Goal: Task Accomplishment & Management: Complete application form

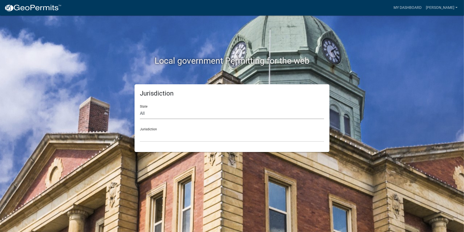
click at [174, 117] on select "All [US_STATE] [US_STATE] [US_STATE] [US_STATE] [US_STATE] [US_STATE] [US_STATE…" at bounding box center [232, 113] width 184 height 11
select select "[US_STATE]"
click at [140, 108] on select "All [US_STATE] [US_STATE] [US_STATE] [US_STATE] [US_STATE] [US_STATE] [US_STATE…" at bounding box center [232, 113] width 184 height 11
click at [194, 140] on select "[GEOGRAPHIC_DATA], [US_STATE] [GEOGRAPHIC_DATA], [US_STATE]" at bounding box center [232, 136] width 184 height 11
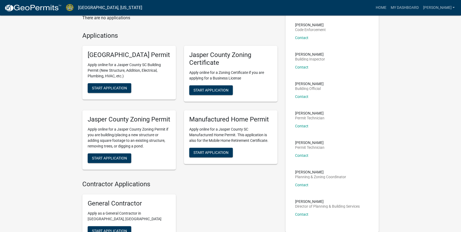
scroll to position [48, 0]
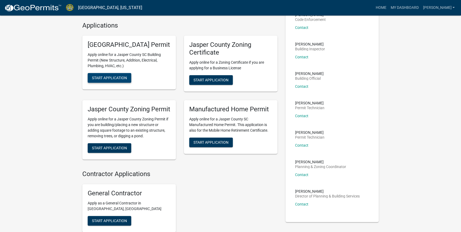
click at [115, 80] on span "Start Application" at bounding box center [109, 78] width 35 height 4
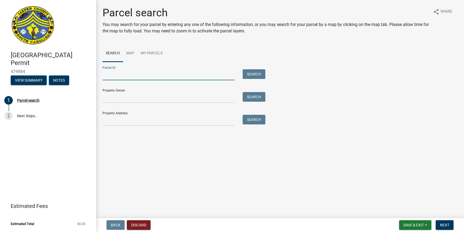
paste input "[PHONE_NUMBER]"
type input "[PHONE_NUMBER]"
click at [248, 76] on button "Search" at bounding box center [254, 74] width 23 height 10
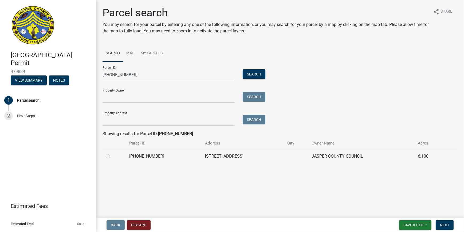
click at [112, 153] on label at bounding box center [112, 153] width 0 height 0
click at [112, 156] on input "radio" at bounding box center [113, 154] width 3 height 3
radio input "true"
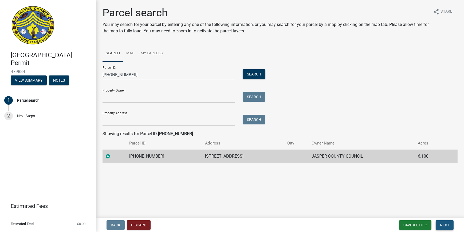
click at [447, 225] on span "Next" at bounding box center [444, 225] width 9 height 4
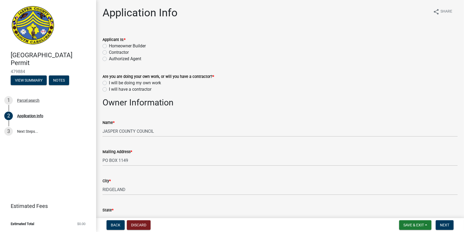
click at [109, 59] on label "Authorized Agent" at bounding box center [125, 59] width 32 height 6
click at [109, 59] on input "Authorized Agent" at bounding box center [110, 57] width 3 height 3
radio input "true"
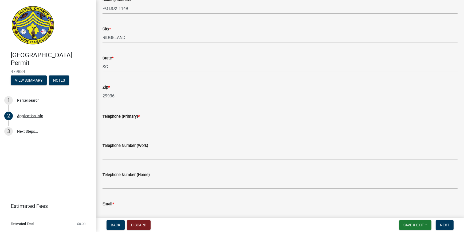
scroll to position [146, 0]
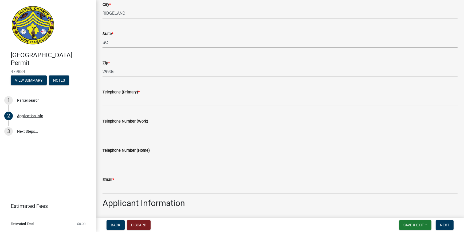
click at [116, 102] on input "Telephone (Primary) *" at bounding box center [280, 100] width 355 height 11
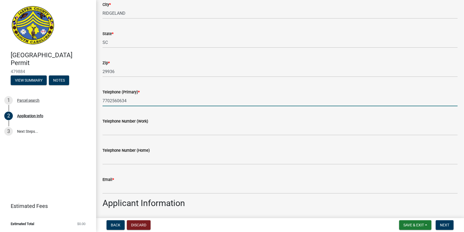
type input "7702560634"
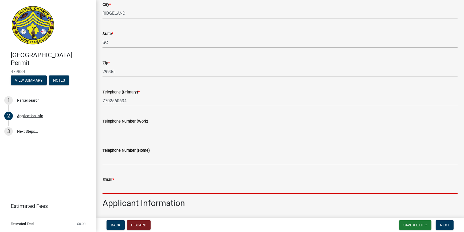
click at [127, 189] on input "Email *" at bounding box center [280, 187] width 355 height 11
type input "[EMAIL_ADDRESS][DOMAIN_NAME]"
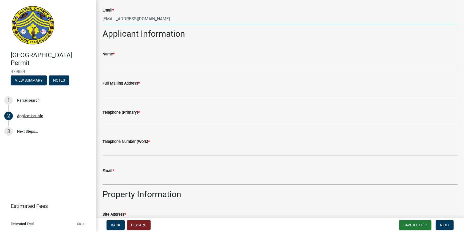
scroll to position [316, 0]
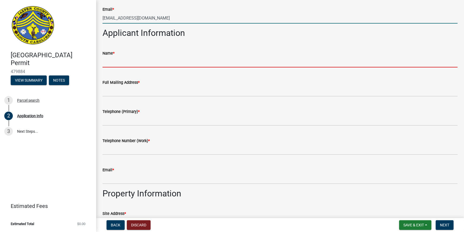
click at [137, 62] on input "Name *" at bounding box center [280, 61] width 355 height 11
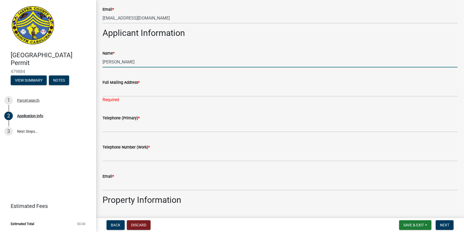
click at [137, 62] on input "[PERSON_NAME]" at bounding box center [280, 61] width 355 height 11
type input "[PERSON_NAME]"
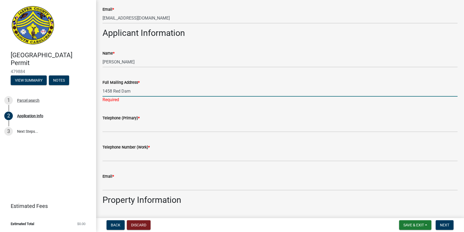
type input "[STREET_ADDRESS]"
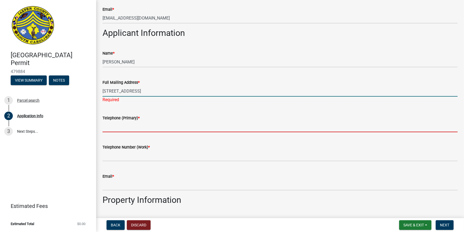
type input "8435405150"
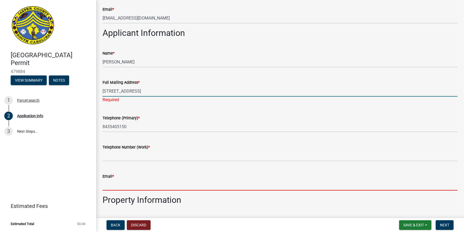
type input "[EMAIL_ADDRESS][DOMAIN_NAME]"
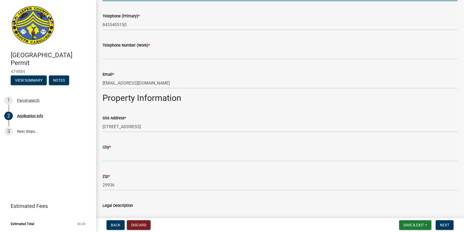
scroll to position [413, 0]
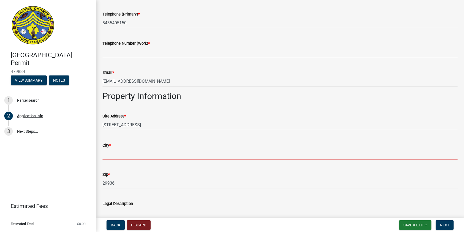
click at [126, 152] on input "City *" at bounding box center [280, 153] width 355 height 11
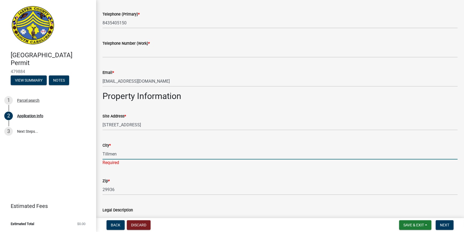
type input "Tillmen"
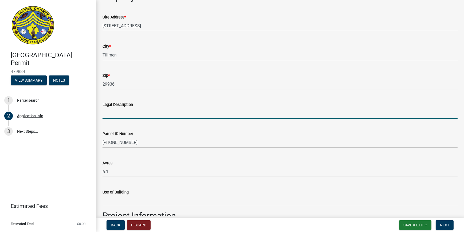
scroll to position [487, 0]
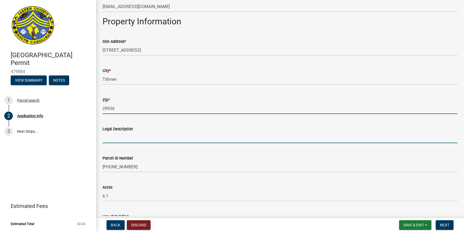
click at [121, 106] on input "29936" at bounding box center [280, 108] width 355 height 11
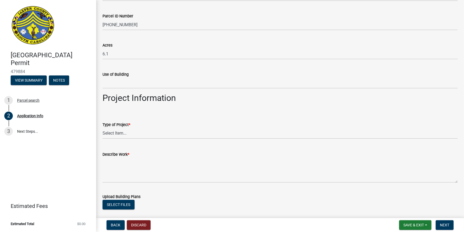
scroll to position [633, 0]
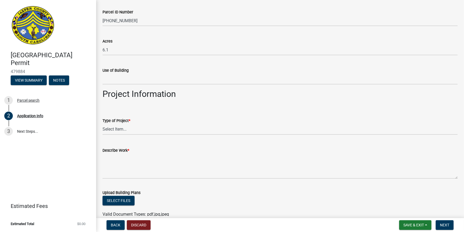
type input "29943"
click at [117, 131] on select "Select Item... Construction Trailer/Shipping Container Residential Demolition C…" at bounding box center [280, 129] width 355 height 11
click at [103, 124] on select "Select Item... Construction Trailer/Shipping Container Residential Demolition C…" at bounding box center [280, 129] width 355 height 11
select select "83a29df9-b3ca-487b-b3ec-56d88b03b1fe"
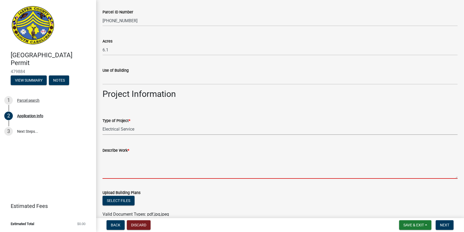
click at [153, 168] on textarea "Describe Work *" at bounding box center [280, 165] width 355 height 25
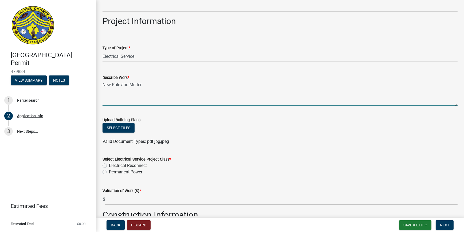
scroll to position [730, 0]
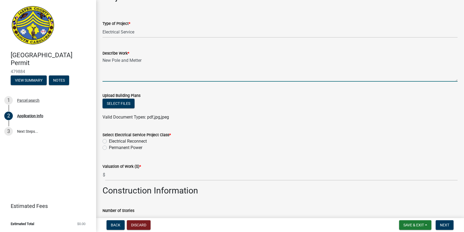
type textarea "New Pole and Metter"
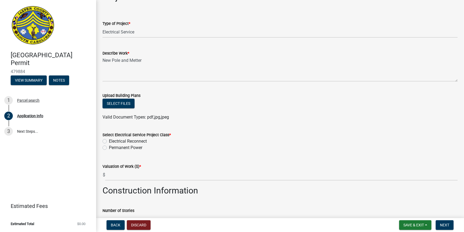
click at [109, 148] on label "Permanent Power" at bounding box center [125, 147] width 33 height 6
click at [109, 148] on input "Permanent Power" at bounding box center [110, 145] width 3 height 3
radio input "true"
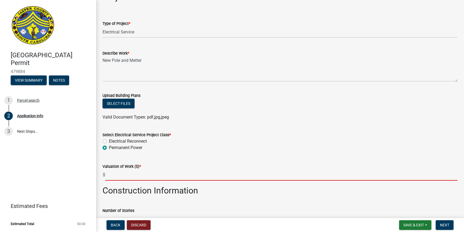
click at [130, 176] on input "text" at bounding box center [281, 174] width 353 height 11
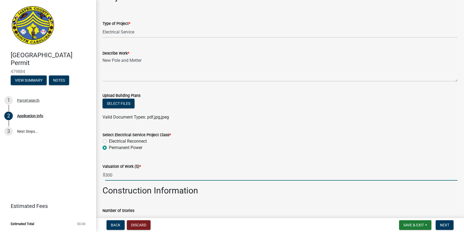
type input "300"
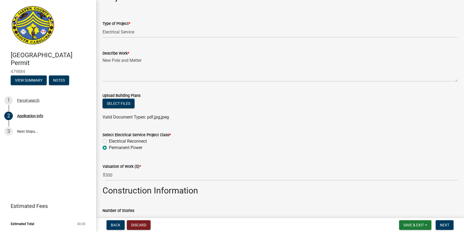
click at [258, 136] on div "Select Electrical Service Project Class *" at bounding box center [280, 134] width 355 height 6
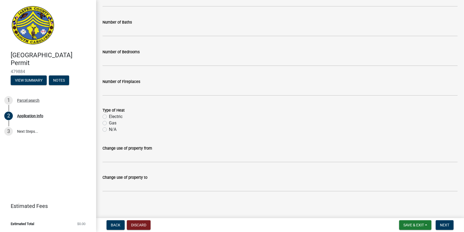
scroll to position [978, 0]
click at [441, 223] on span "Next" at bounding box center [444, 225] width 9 height 4
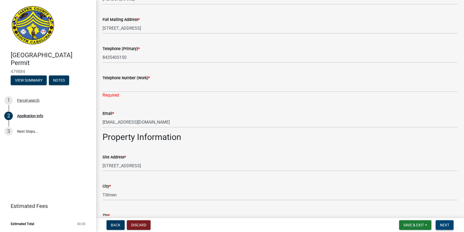
scroll to position [353, 0]
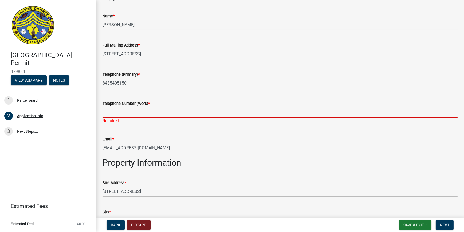
click at [125, 112] on input "Telephone Number (Work) *" at bounding box center [280, 112] width 355 height 11
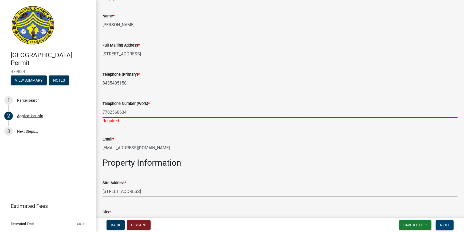
type input "7702560634"
click at [448, 224] on span "Next" at bounding box center [444, 225] width 9 height 4
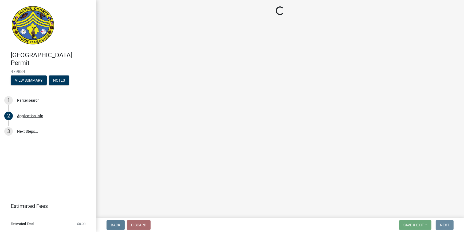
scroll to position [0, 0]
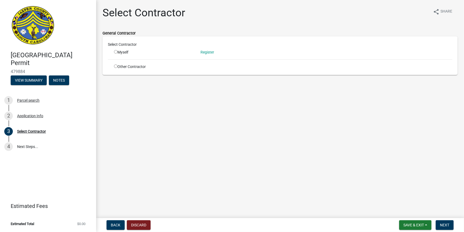
click at [115, 51] on input "radio" at bounding box center [115, 51] width 3 height 3
radio input "true"
click at [444, 225] on span "Next" at bounding box center [444, 225] width 9 height 4
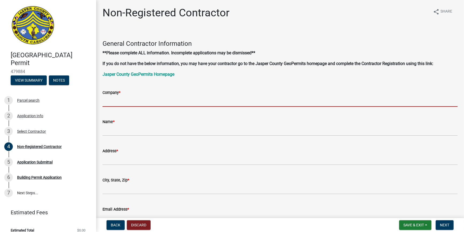
click at [132, 102] on input "Company *" at bounding box center [280, 101] width 355 height 11
click at [29, 130] on div "Select Contractor" at bounding box center [31, 131] width 29 height 4
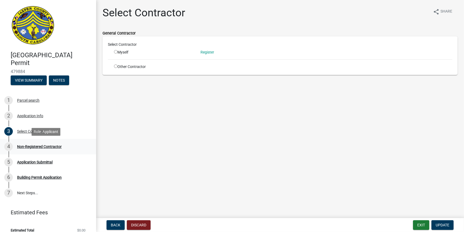
click at [35, 147] on div "Non-Registered Contractor" at bounding box center [39, 147] width 45 height 4
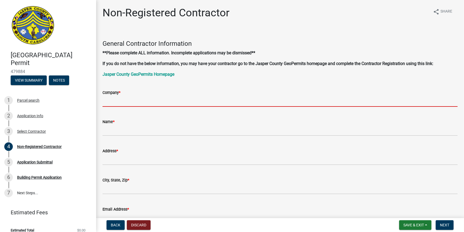
click at [120, 99] on input "Company *" at bounding box center [280, 101] width 355 height 11
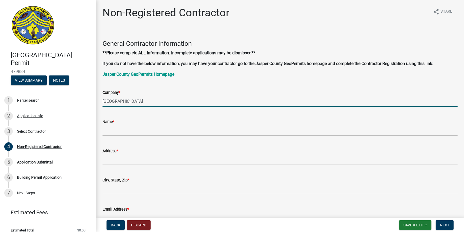
type input "[GEOGRAPHIC_DATA]"
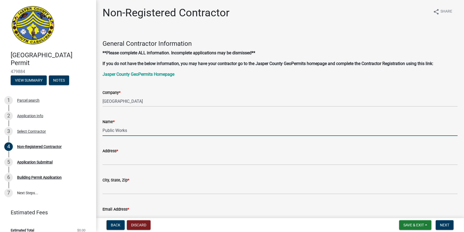
type input "Public Works"
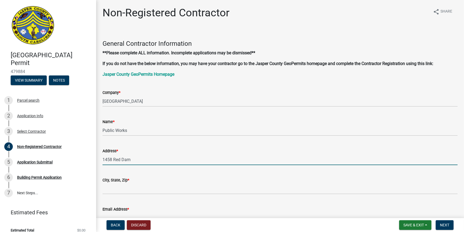
type input "[STREET_ADDRESS]"
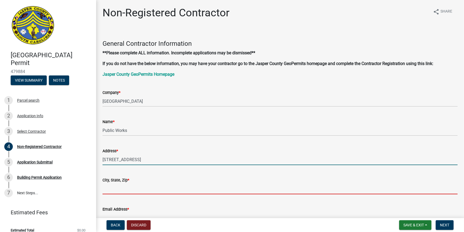
type input "hardeville, SC 29927"
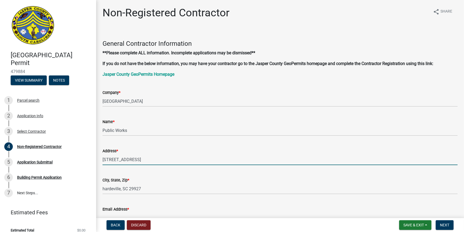
type input "[EMAIL_ADDRESS][DOMAIN_NAME]"
type input "8435405150"
type input "SC"
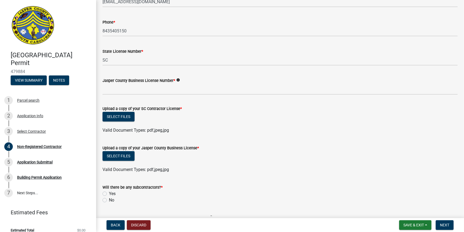
scroll to position [219, 0]
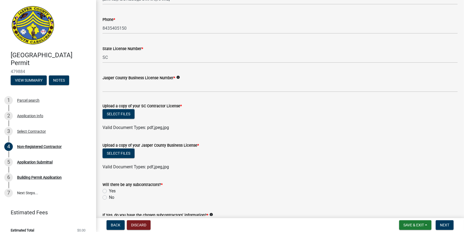
click at [109, 197] on label "No" at bounding box center [111, 197] width 5 height 6
click at [109, 197] on input "No" at bounding box center [110, 195] width 3 height 3
radio input "true"
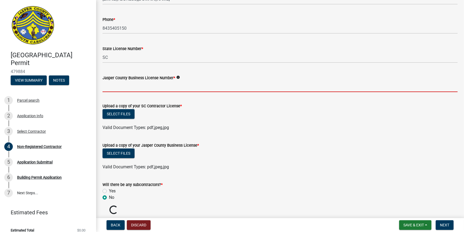
click at [167, 88] on input "Jasper County Business License Number *" at bounding box center [280, 86] width 355 height 11
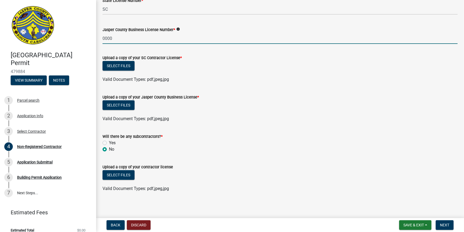
scroll to position [268, 0]
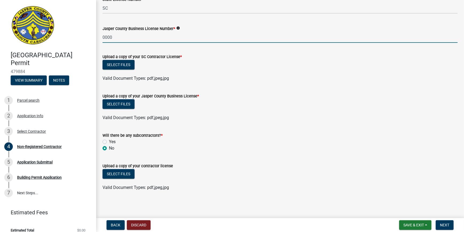
type input "0000"
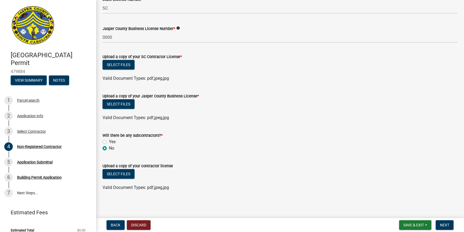
click at [341, 95] on div "Upload a copy of your Jasper County Business License *" at bounding box center [280, 96] width 355 height 6
click at [122, 61] on button "Select files" at bounding box center [119, 65] width 32 height 10
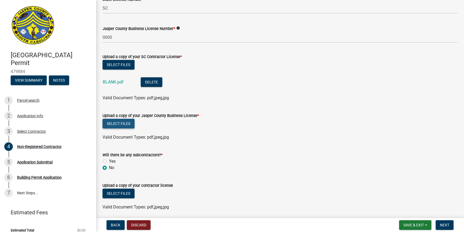
click at [128, 121] on button "Select files" at bounding box center [119, 124] width 32 height 10
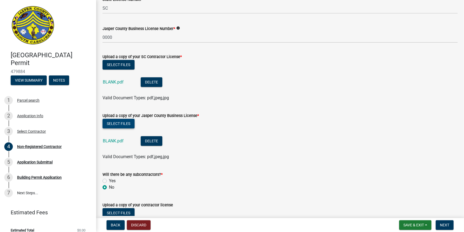
scroll to position [307, 0]
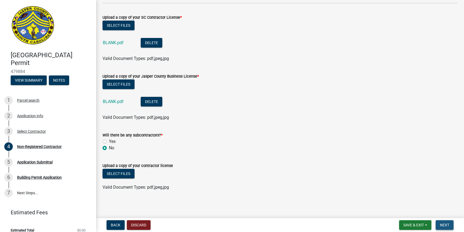
click at [445, 224] on span "Next" at bounding box center [444, 225] width 9 height 4
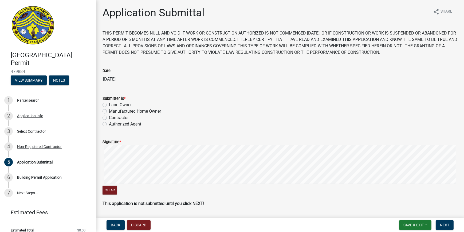
click at [109, 123] on label "Authorized Agent" at bounding box center [125, 124] width 32 height 6
click at [109, 123] on input "Authorized Agent" at bounding box center [110, 122] width 3 height 3
radio input "true"
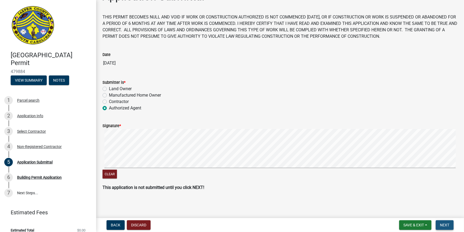
click at [447, 223] on span "Next" at bounding box center [444, 225] width 9 height 4
